Goal: Task Accomplishment & Management: Use online tool/utility

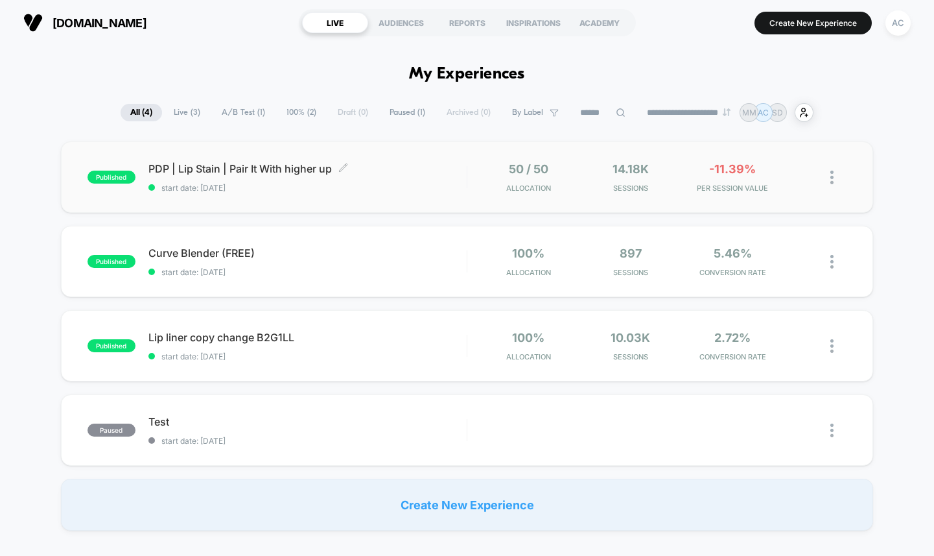
click at [313, 162] on span "PDP | Lip Stain | Pair It With higher up Click to edit experience details" at bounding box center [307, 168] width 318 height 13
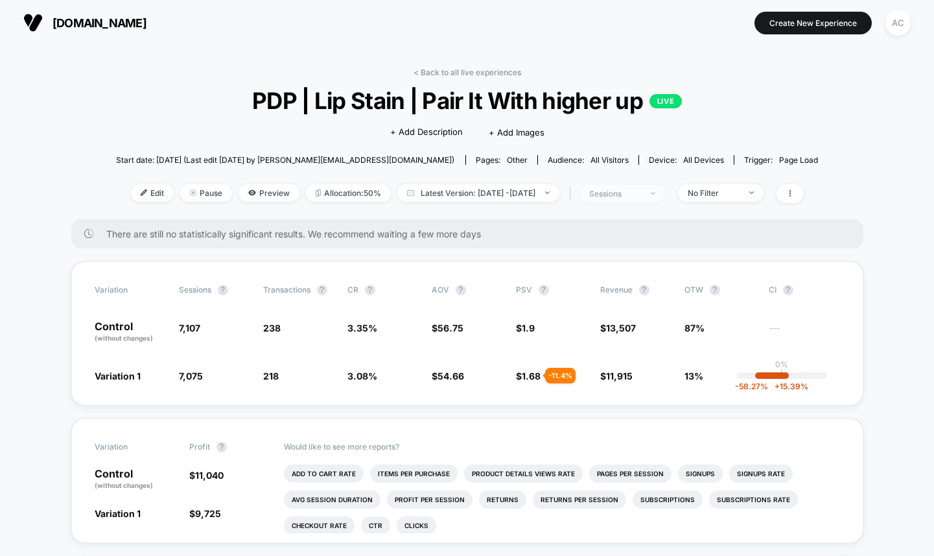
click at [646, 198] on span "sessions" at bounding box center [623, 194] width 86 height 18
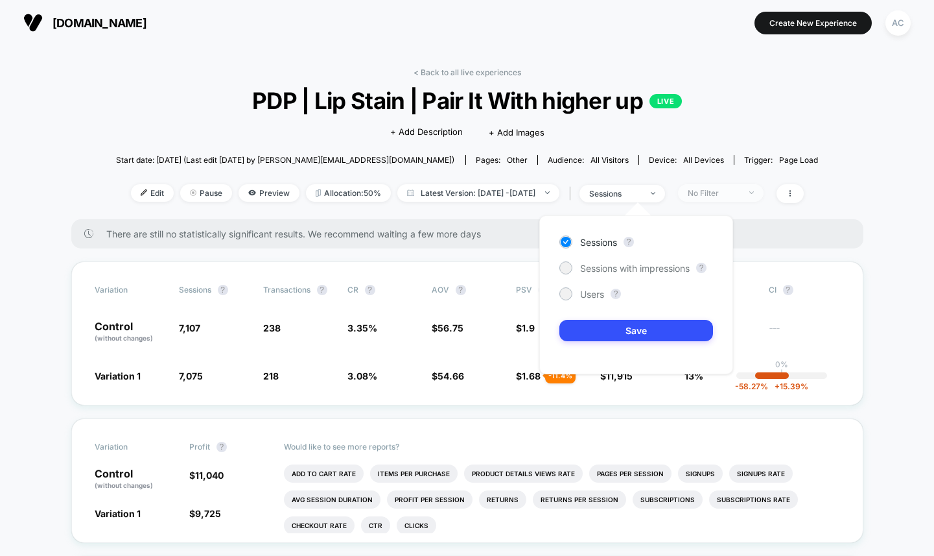
click at [723, 184] on span "No Filter" at bounding box center [721, 193] width 86 height 18
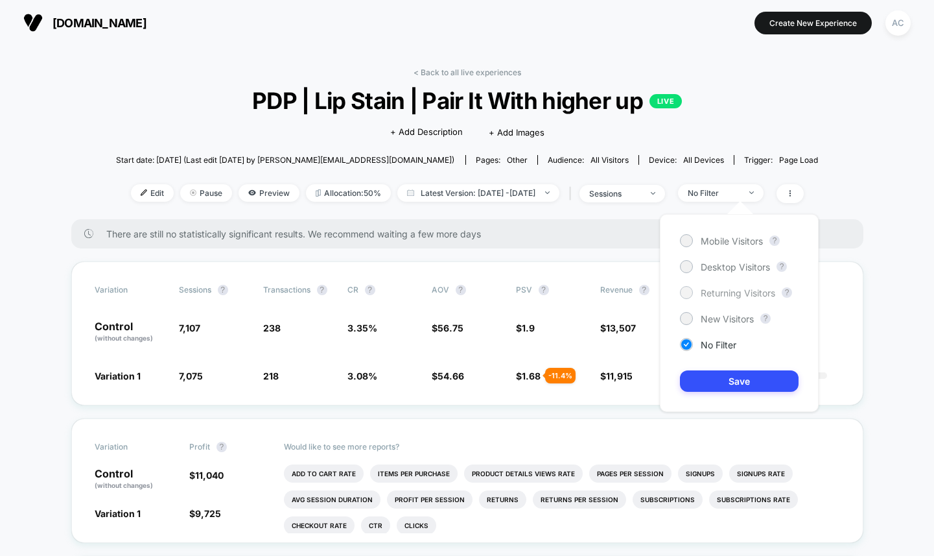
click at [727, 294] on span "Returning Visitors" at bounding box center [738, 292] width 75 height 11
click at [726, 381] on button "Save" at bounding box center [739, 380] width 119 height 21
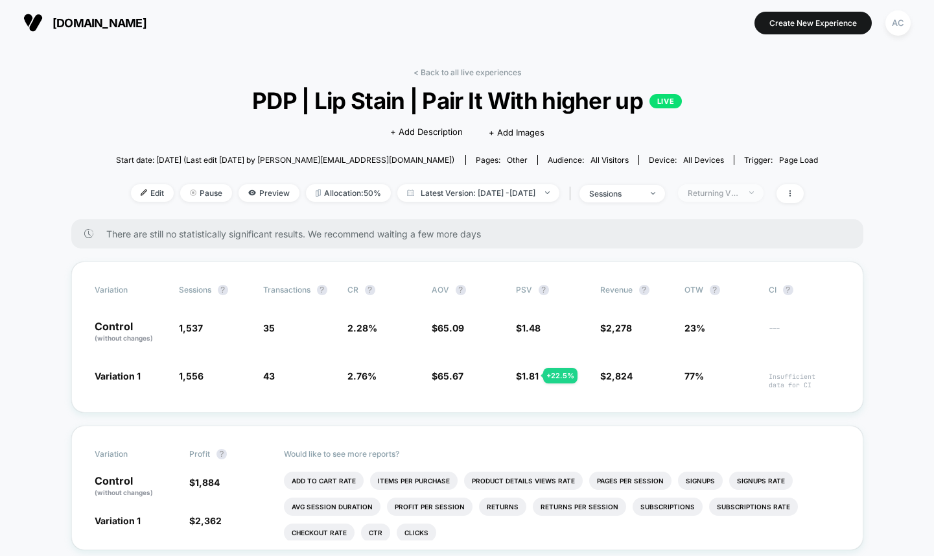
click at [724, 196] on div "Returning Visitors" at bounding box center [714, 193] width 52 height 10
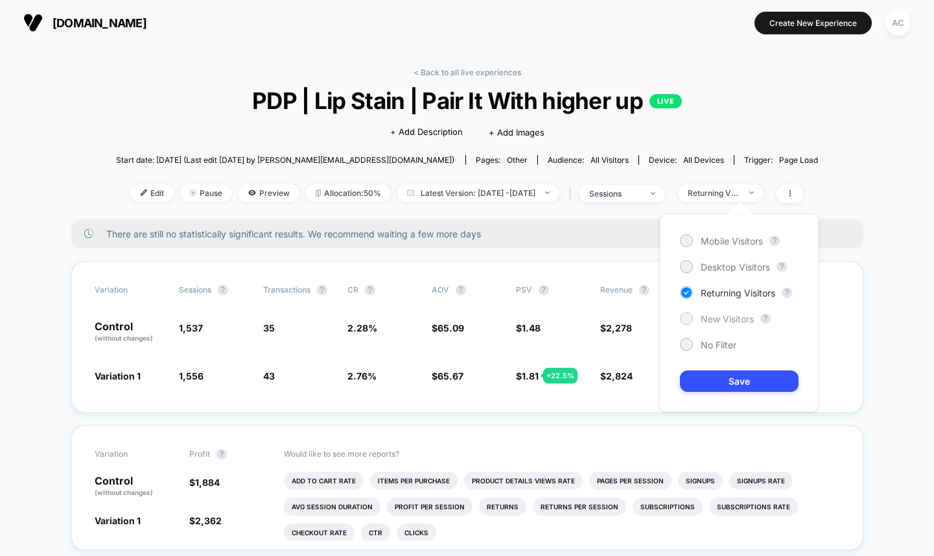
click at [729, 319] on span "New Visitors" at bounding box center [727, 318] width 53 height 11
click at [739, 385] on button "Save" at bounding box center [739, 380] width 119 height 21
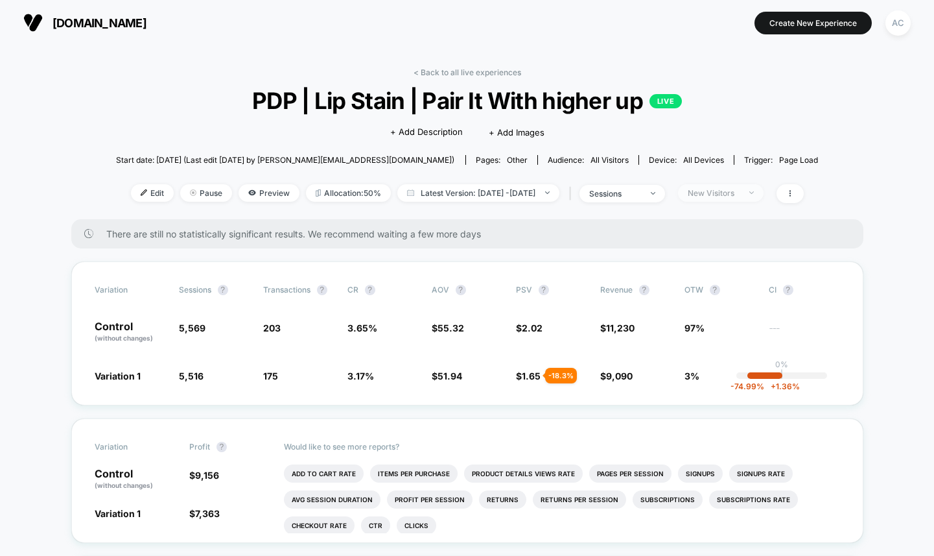
click at [740, 192] on div "New Visitors" at bounding box center [714, 193] width 52 height 10
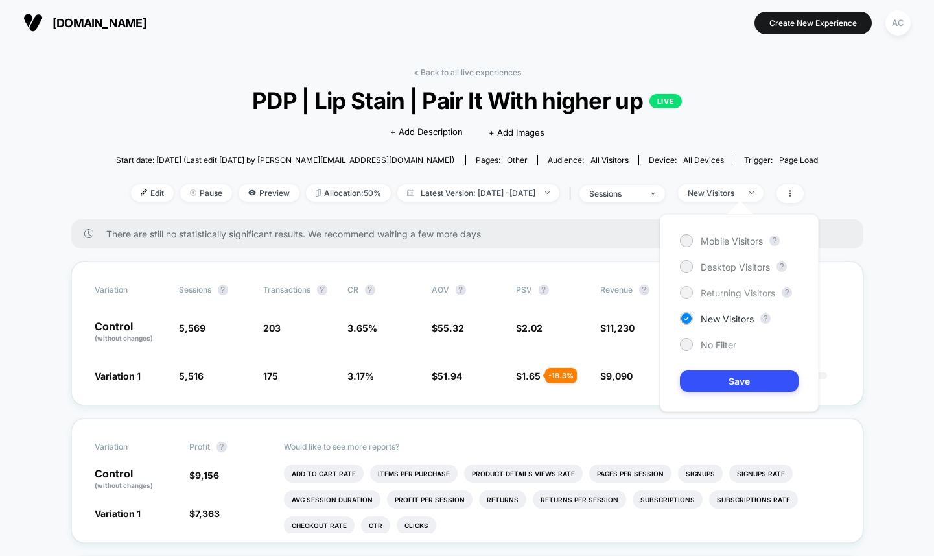
click at [718, 289] on span "Returning Visitors" at bounding box center [738, 292] width 75 height 11
click at [720, 379] on button "Save" at bounding box center [739, 380] width 119 height 21
